Goal: Task Accomplishment & Management: Manage account settings

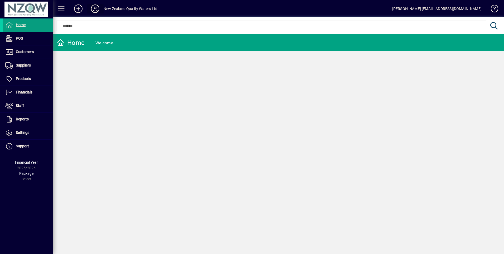
click at [97, 7] on icon at bounding box center [95, 8] width 11 height 8
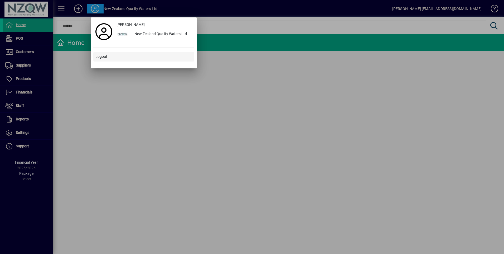
click at [110, 57] on span at bounding box center [143, 56] width 101 height 13
